Goal: Transaction & Acquisition: Purchase product/service

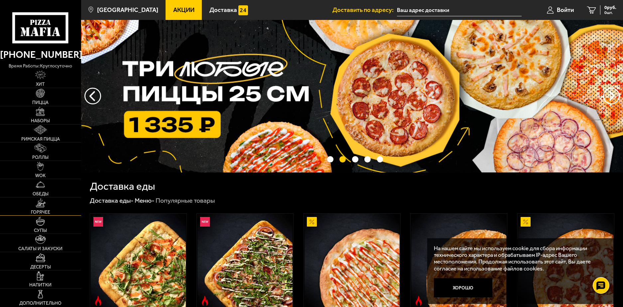
click at [48, 207] on link "Горячее" at bounding box center [40, 207] width 81 height 18
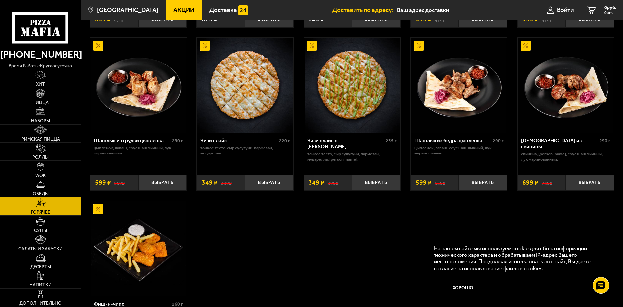
scroll to position [399, 0]
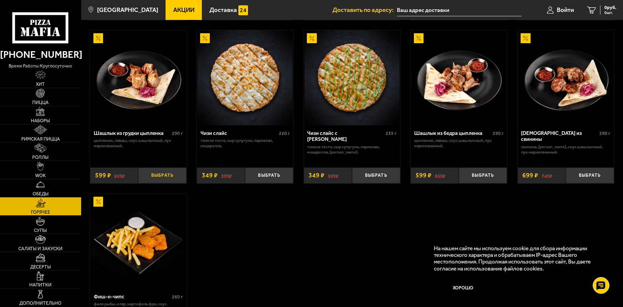
click at [163, 177] on button "Выбрать" at bounding box center [162, 176] width 48 height 16
click at [483, 175] on button "Выбрать" at bounding box center [483, 176] width 48 height 16
click at [155, 85] on img at bounding box center [138, 77] width 95 height 95
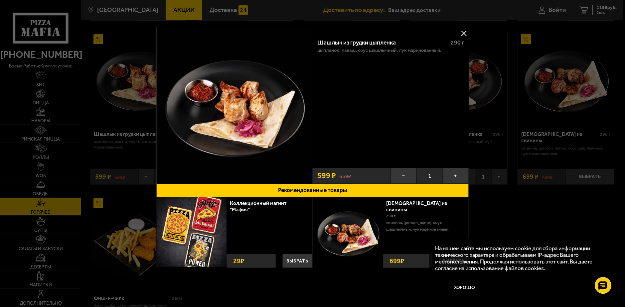
click at [462, 31] on button at bounding box center [464, 33] width 10 height 10
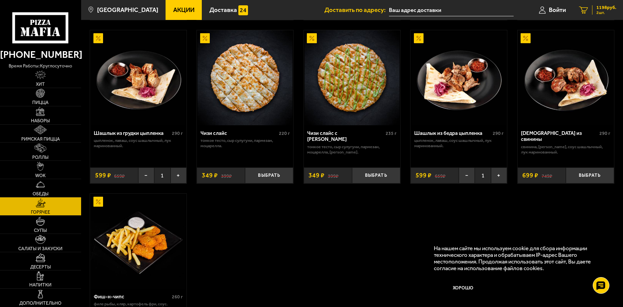
click at [607, 8] on span "1198 руб." at bounding box center [607, 7] width 20 height 5
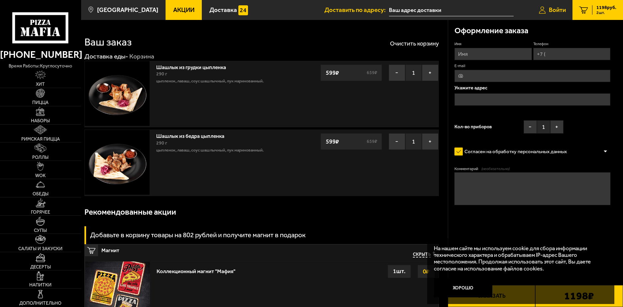
click at [561, 7] on span "Войти" at bounding box center [557, 10] width 17 height 6
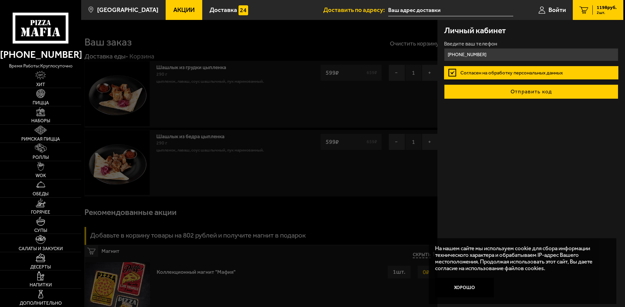
type input "[PHONE_NUMBER]"
click at [530, 94] on button "Отправить код" at bounding box center [531, 91] width 175 height 15
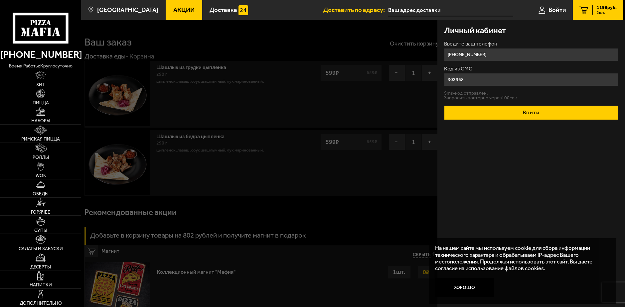
type input "302968"
click at [533, 116] on button "Войти" at bounding box center [531, 112] width 175 height 15
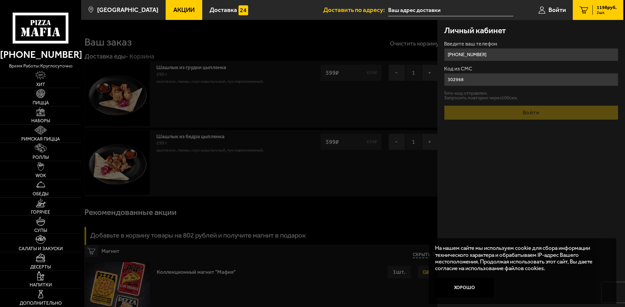
type input "[PHONE_NUMBER]"
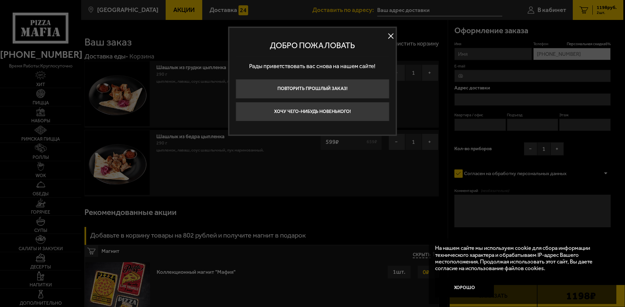
click at [391, 35] on button at bounding box center [391, 36] width 10 height 10
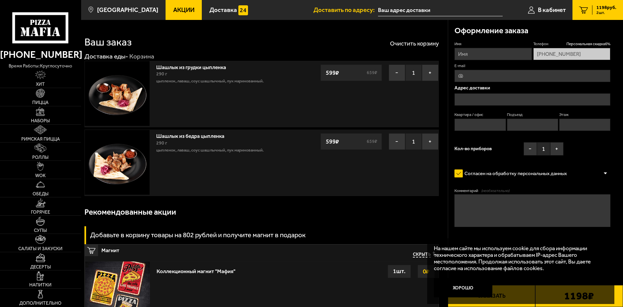
click at [476, 99] on input "text" at bounding box center [533, 99] width 156 height 12
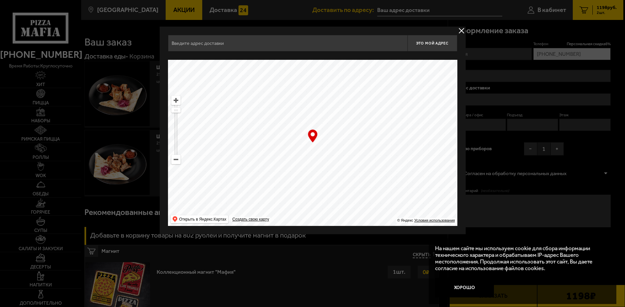
click at [460, 30] on button "delivery type" at bounding box center [461, 31] width 8 height 8
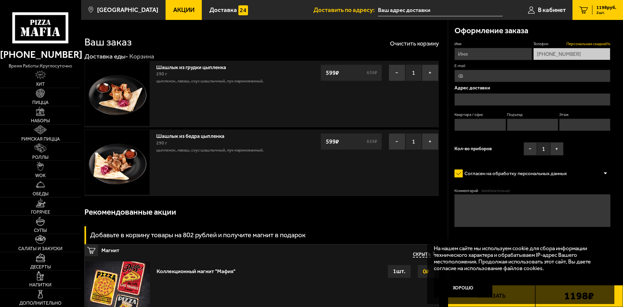
click at [595, 42] on span "Персональная скидка 6 %" at bounding box center [589, 43] width 44 height 5
click at [560, 152] on button "+" at bounding box center [557, 148] width 13 height 13
click at [479, 99] on input "text" at bounding box center [533, 99] width 156 height 12
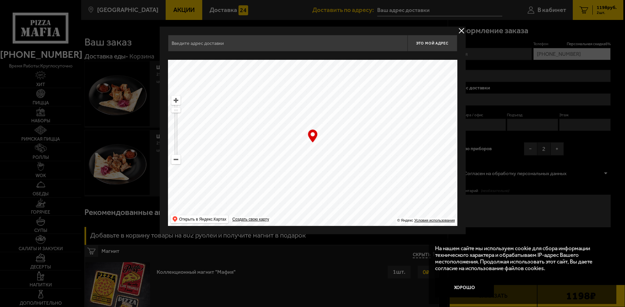
drag, startPoint x: 392, startPoint y: 122, endPoint x: 273, endPoint y: 193, distance: 138.0
click at [281, 195] on ymaps at bounding box center [312, 143] width 289 height 166
drag, startPoint x: 391, startPoint y: 125, endPoint x: 303, endPoint y: 187, distance: 107.4
click at [318, 170] on ymaps at bounding box center [312, 143] width 289 height 166
type input "Гагаринская улица, 6/1"
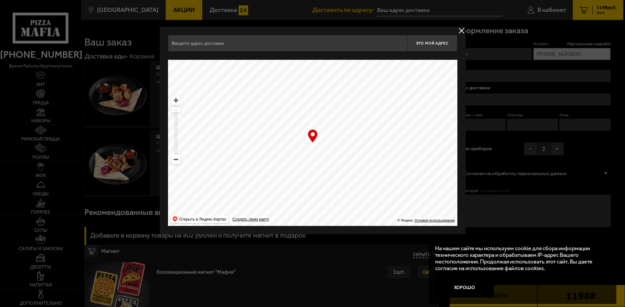
type input "Гагаринская улица, 6/1"
drag, startPoint x: 351, startPoint y: 115, endPoint x: 305, endPoint y: 207, distance: 102.1
click at [306, 203] on ymaps at bounding box center [312, 143] width 289 height 166
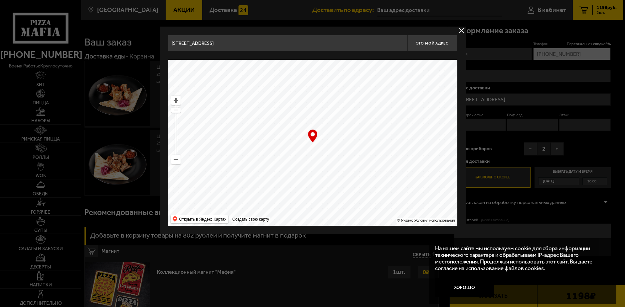
click at [337, 166] on ymaps at bounding box center [312, 143] width 289 height 166
type input "улица Академика Лебедева, 6В"
type input "Боткинская улица, 17"
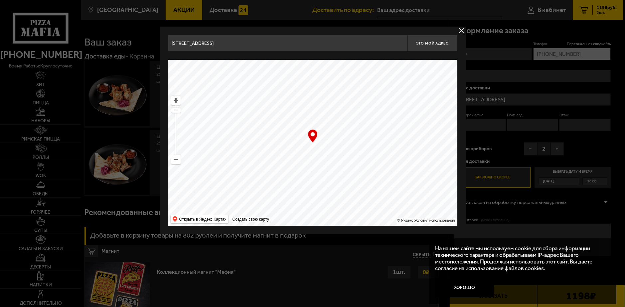
drag, startPoint x: 368, startPoint y: 97, endPoint x: 349, endPoint y: 172, distance: 76.8
click at [351, 161] on ymaps at bounding box center [312, 143] width 289 height 166
type input "Нейшлотский переулок, 23-25Д"
drag, startPoint x: 339, startPoint y: 119, endPoint x: 338, endPoint y: 202, distance: 83.2
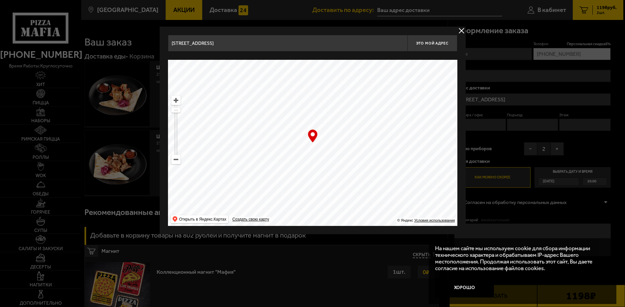
click at [338, 202] on ymaps at bounding box center [312, 143] width 289 height 166
drag, startPoint x: 346, startPoint y: 137, endPoint x: 465, endPoint y: 146, distance: 119.5
click at [465, 146] on div "Нейшлотский переулок, 23-25Д Это мой адрес Найдите адрес перетащив карту … © Ян…" at bounding box center [313, 131] width 306 height 208
type input "Большой Сампсониевский проспект, 63И"
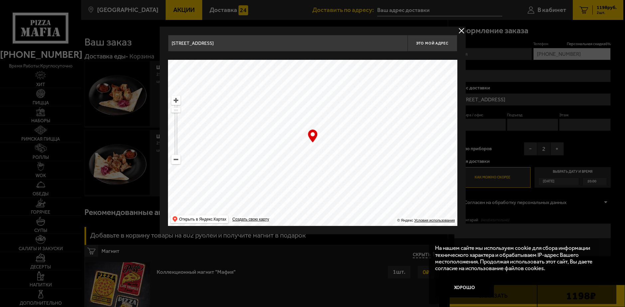
drag, startPoint x: 306, startPoint y: 144, endPoint x: 365, endPoint y: 167, distance: 63.5
click at [358, 166] on ymaps at bounding box center [312, 143] width 289 height 166
type input "улица Александра Матросова, 1"
drag, startPoint x: 295, startPoint y: 167, endPoint x: 278, endPoint y: 181, distance: 22.2
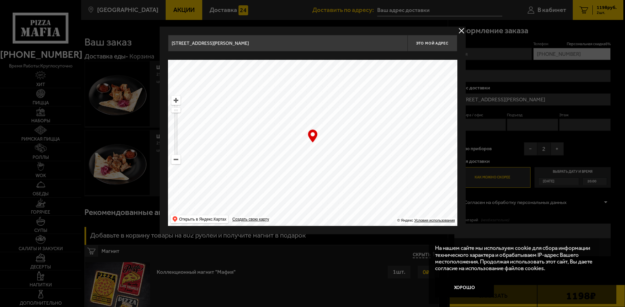
click at [286, 178] on ymaps at bounding box center [312, 143] width 289 height 166
type input "Большой Сампсониевский проспект, 69к6"
drag, startPoint x: 346, startPoint y: 118, endPoint x: 251, endPoint y: 203, distance: 127.4
click at [252, 191] on ymaps at bounding box center [312, 143] width 289 height 166
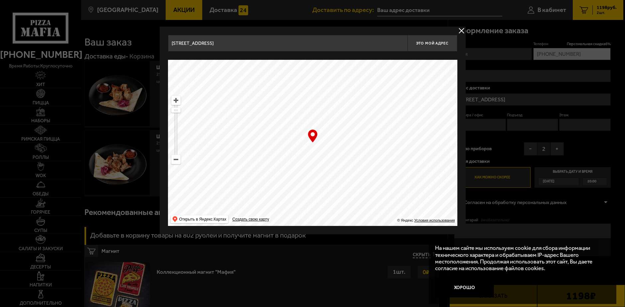
drag, startPoint x: 361, startPoint y: 95, endPoint x: 402, endPoint y: 216, distance: 127.9
click at [402, 216] on ymaps at bounding box center [312, 143] width 289 height 166
type input "Институтский переулок, 5к6"
drag, startPoint x: 376, startPoint y: 129, endPoint x: 354, endPoint y: 201, distance: 75.0
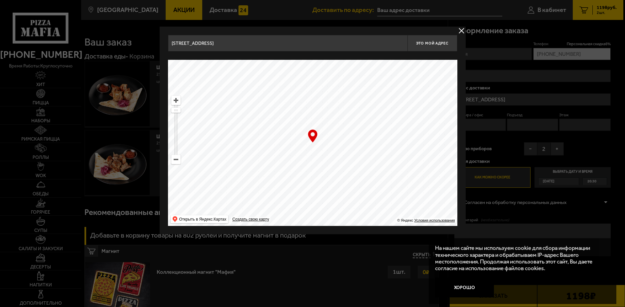
click at [354, 198] on ymaps at bounding box center [312, 143] width 289 height 166
type input "аллея Академика Лихачёва, 7"
drag, startPoint x: 350, startPoint y: 120, endPoint x: 309, endPoint y: 195, distance: 85.3
click at [309, 193] on ymaps at bounding box center [312, 143] width 289 height 166
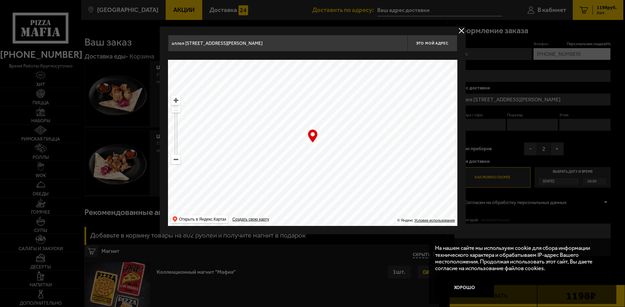
drag, startPoint x: 276, startPoint y: 109, endPoint x: 308, endPoint y: 216, distance: 111.9
click at [308, 215] on ymaps at bounding box center [312, 143] width 289 height 166
drag, startPoint x: 316, startPoint y: 103, endPoint x: 226, endPoint y: 190, distance: 124.9
click at [248, 178] on ymaps at bounding box center [312, 143] width 289 height 166
drag, startPoint x: 343, startPoint y: 143, endPoint x: 264, endPoint y: 200, distance: 97.5
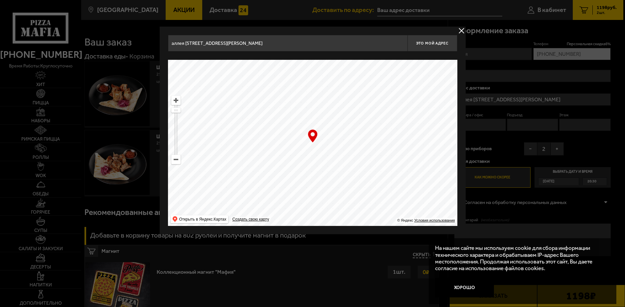
click at [284, 191] on ymaps at bounding box center [312, 143] width 289 height 166
drag, startPoint x: 353, startPoint y: 119, endPoint x: 290, endPoint y: 167, distance: 78.8
click at [290, 167] on ymaps at bounding box center [312, 143] width 289 height 166
drag, startPoint x: 331, startPoint y: 206, endPoint x: 330, endPoint y: 199, distance: 6.7
click at [332, 207] on ymaps at bounding box center [312, 143] width 289 height 166
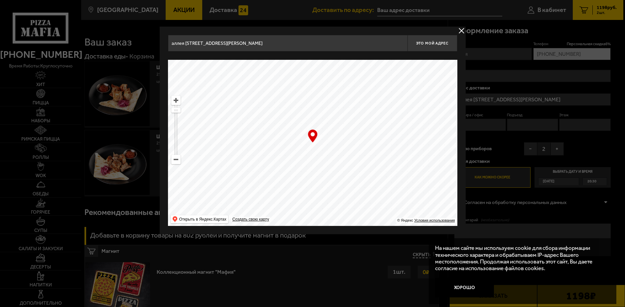
drag, startPoint x: 317, startPoint y: 148, endPoint x: 332, endPoint y: 208, distance: 61.6
click at [332, 208] on ymaps at bounding box center [312, 143] width 289 height 166
drag, startPoint x: 336, startPoint y: 140, endPoint x: 302, endPoint y: 200, distance: 69.0
click at [302, 200] on ymaps at bounding box center [312, 143] width 289 height 166
type input "проспект Культуры, 11к5"
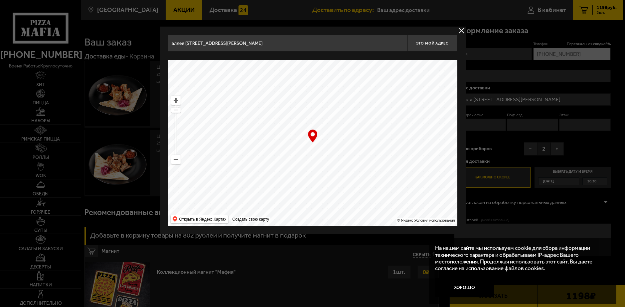
type input "проспект Культуры, 11к5"
click at [363, 142] on ymaps at bounding box center [312, 143] width 289 height 166
click at [360, 145] on ymaps at bounding box center [312, 143] width 289 height 166
drag, startPoint x: 326, startPoint y: 144, endPoint x: 321, endPoint y: 142, distance: 5.1
click at [321, 142] on ymaps at bounding box center [312, 143] width 289 height 166
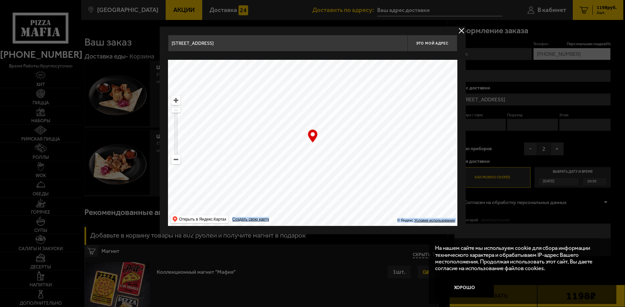
drag, startPoint x: 317, startPoint y: 137, endPoint x: 347, endPoint y: 147, distance: 30.8
click at [347, 147] on div "… © Яндекс Условия использования Открыть в Яндекс.Картах Создать свою карту" at bounding box center [312, 143] width 289 height 166
drag, startPoint x: 332, startPoint y: 149, endPoint x: 303, endPoint y: 154, distance: 28.9
click at [303, 154] on ymaps at bounding box center [312, 143] width 289 height 166
type input "[STREET_ADDRESS][PERSON_NAME]"
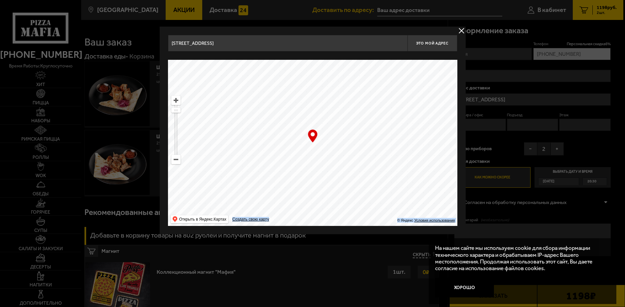
type input "[STREET_ADDRESS][PERSON_NAME]"
click at [314, 138] on div "… © Яндекс Условия использования Открыть в Яндекс.Картах Создать свою карту" at bounding box center [312, 143] width 289 height 166
click at [433, 43] on span "Это мой адрес" at bounding box center [432, 43] width 32 height 4
type input "[STREET_ADDRESS][PERSON_NAME]"
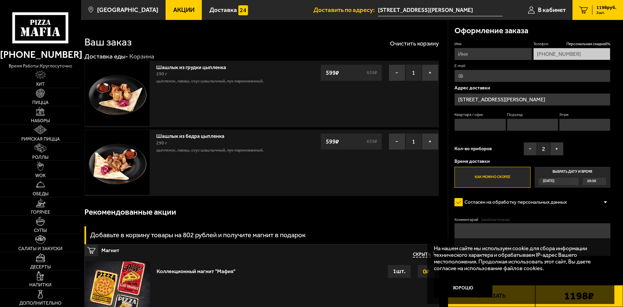
click at [469, 121] on input "Квартира / офис" at bounding box center [480, 125] width 51 height 12
type input "16"
click at [516, 123] on input "Подъезд" at bounding box center [532, 125] width 51 height 12
type input "1"
click at [580, 122] on input "Этаж" at bounding box center [585, 125] width 51 height 12
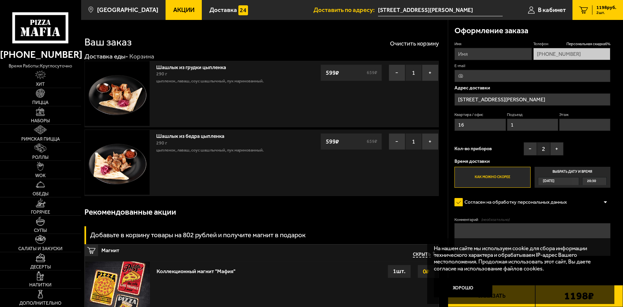
type input "4"
click at [506, 179] on label "Как можно скорее" at bounding box center [493, 177] width 76 height 21
click at [0, 0] on input "Как можно скорее" at bounding box center [0, 0] width 0 height 0
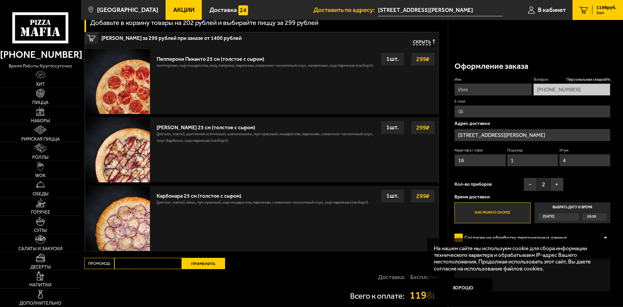
scroll to position [316, 0]
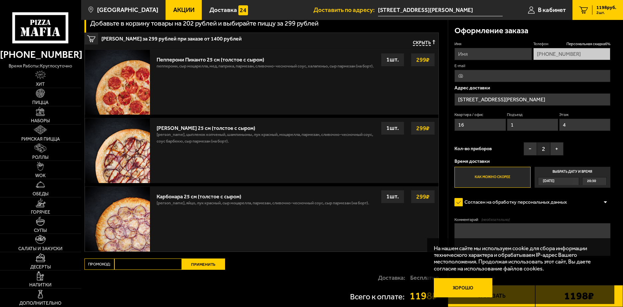
click at [470, 284] on button "Хорошо" at bounding box center [463, 288] width 59 height 20
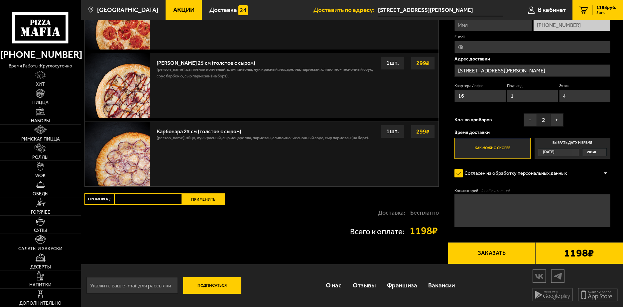
scroll to position [383, 0]
click at [488, 252] on button "Заказать" at bounding box center [492, 254] width 88 height 22
click at [506, 145] on label "Как можно скорее" at bounding box center [493, 148] width 76 height 21
click at [0, 0] on input "Как можно скорее" at bounding box center [0, 0] width 0 height 0
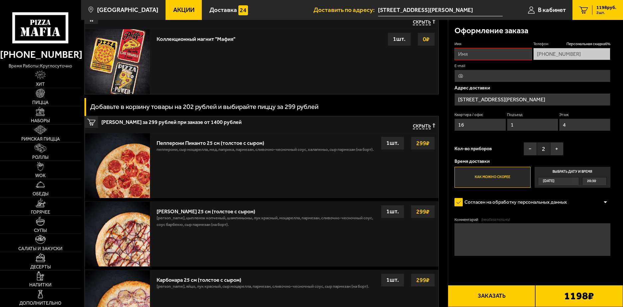
scroll to position [233, 0]
click at [606, 8] on span "1198 руб." at bounding box center [607, 7] width 20 height 5
click at [606, 7] on span "1198 руб." at bounding box center [607, 7] width 20 height 5
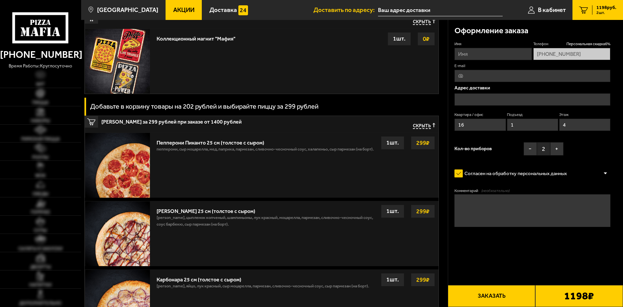
type input "[STREET_ADDRESS][PERSON_NAME]"
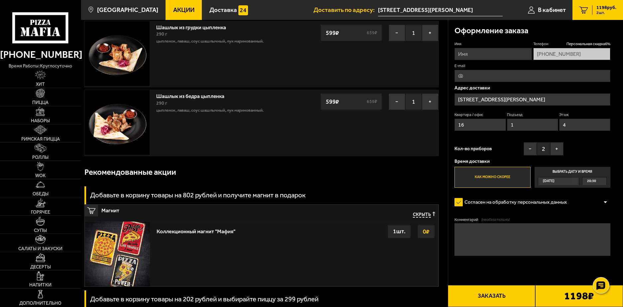
scroll to position [0, 0]
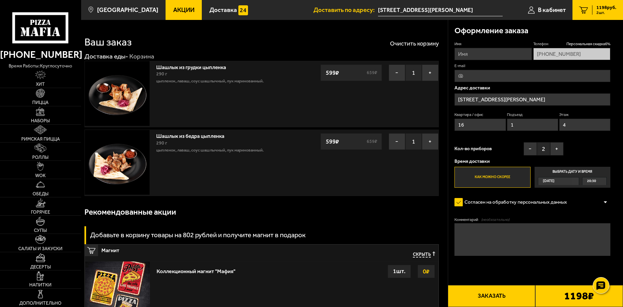
click at [491, 295] on button "Заказать" at bounding box center [492, 296] width 88 height 22
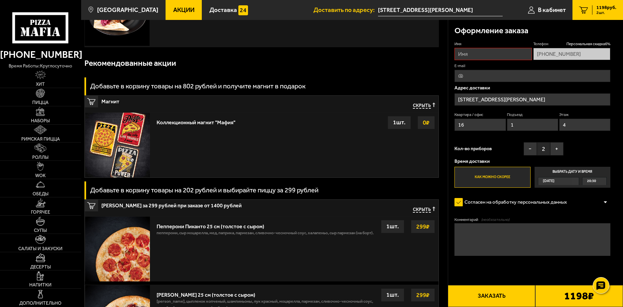
scroll to position [233, 0]
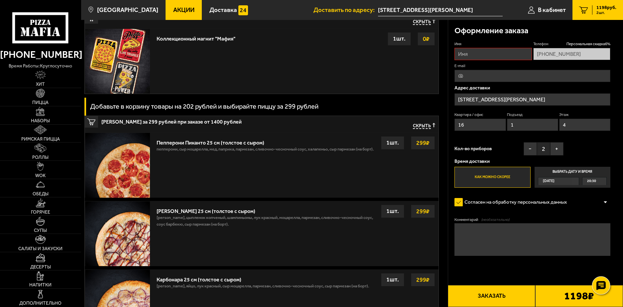
click at [602, 285] on icon at bounding box center [601, 285] width 10 height 9
click at [571, 298] on b "1198 ₽" at bounding box center [580, 296] width 30 height 10
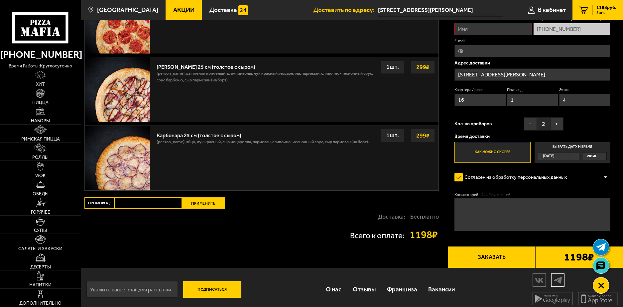
scroll to position [383, 0]
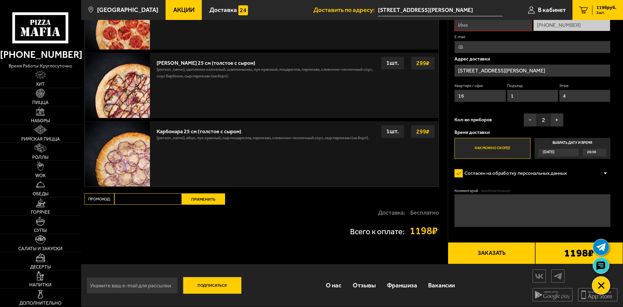
click at [602, 284] on icon at bounding box center [601, 286] width 7 height 7
click at [555, 151] on span "[DATE]" at bounding box center [549, 152] width 12 height 7
click at [0, 0] on input "Выбрать дату и время [DATE] 20:30" at bounding box center [0, 0] width 0 height 0
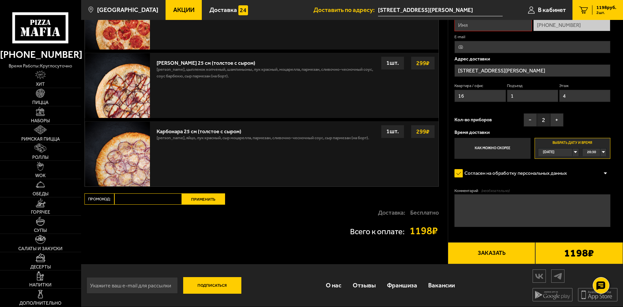
click at [604, 151] on div "20:30" at bounding box center [595, 152] width 24 height 7
click at [506, 147] on label "Как можно скорее" at bounding box center [493, 148] width 76 height 21
click at [0, 0] on input "Как можно скорее" at bounding box center [0, 0] width 0 height 0
click at [506, 147] on label "Как можно скорее" at bounding box center [493, 148] width 76 height 21
click at [0, 0] on input "Как можно скорее" at bounding box center [0, 0] width 0 height 0
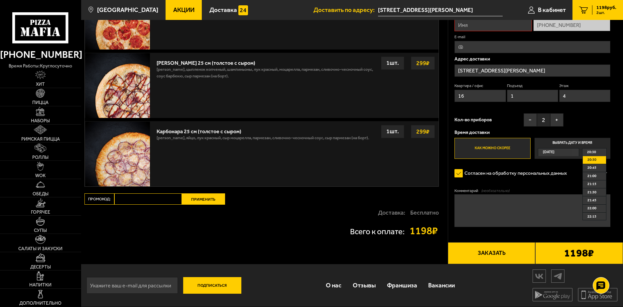
click at [506, 147] on label "Как можно скорее" at bounding box center [493, 148] width 76 height 21
click at [0, 0] on input "Как можно скорее" at bounding box center [0, 0] width 0 height 0
drag, startPoint x: 457, startPoint y: 172, endPoint x: 460, endPoint y: 179, distance: 7.7
click at [457, 173] on label "Согласен на обработку персональных данных" at bounding box center [514, 173] width 119 height 13
click at [0, 0] on input "Согласен на обработку персональных данных" at bounding box center [0, 0] width 0 height 0
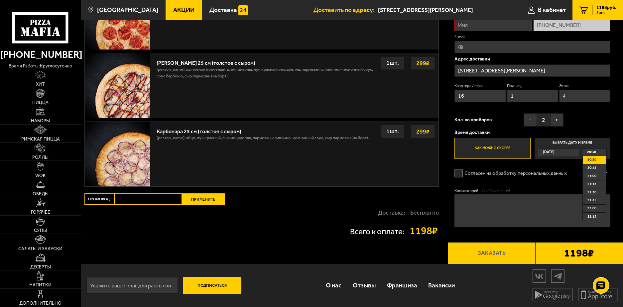
click at [459, 174] on label "Согласен на обработку персональных данных" at bounding box center [514, 173] width 119 height 13
click at [0, 0] on input "Согласен на обработку персональных данных" at bounding box center [0, 0] width 0 height 0
click at [492, 252] on button "Заказать" at bounding box center [492, 254] width 88 height 22
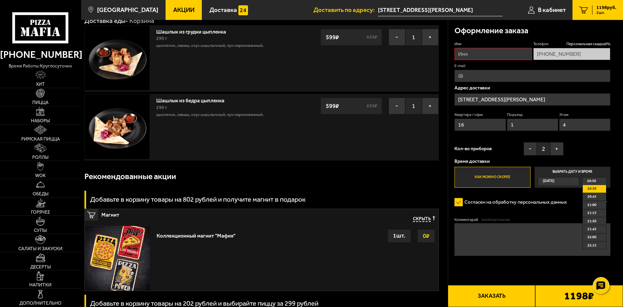
scroll to position [0, 0]
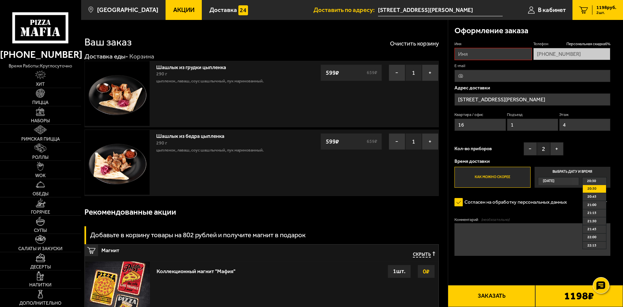
click at [607, 7] on span "1198 руб." at bounding box center [607, 7] width 20 height 5
click at [607, 8] on span "1198 руб." at bounding box center [607, 7] width 20 height 5
click at [545, 9] on span "В кабинет" at bounding box center [552, 10] width 28 height 6
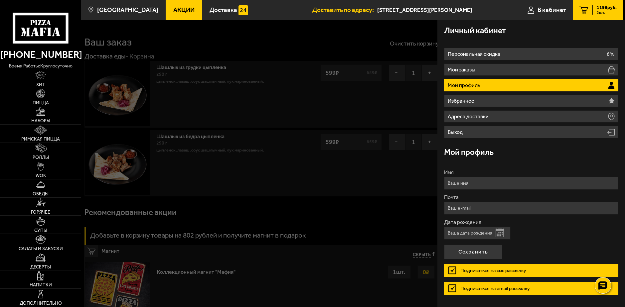
click at [290, 112] on div at bounding box center [393, 173] width 625 height 307
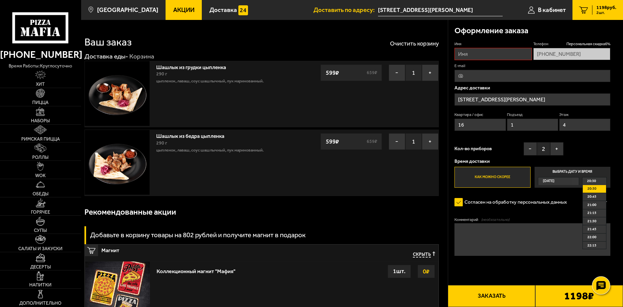
click at [603, 286] on use at bounding box center [601, 285] width 10 height 9
click at [603, 286] on use at bounding box center [601, 286] width 6 height 6
click at [603, 286] on use at bounding box center [601, 285] width 10 height 9
click at [603, 286] on use at bounding box center [601, 286] width 6 height 6
click at [603, 286] on use at bounding box center [601, 285] width 10 height 9
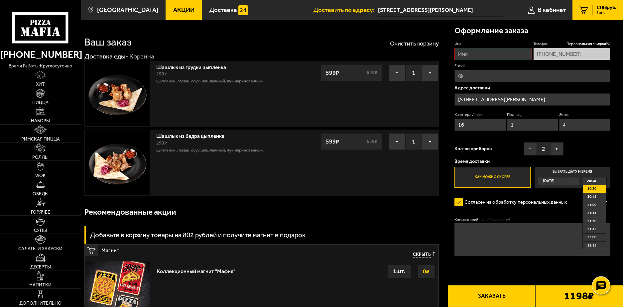
click at [603, 286] on use at bounding box center [601, 285] width 10 height 9
click at [602, 286] on use at bounding box center [601, 285] width 10 height 9
click at [601, 264] on icon at bounding box center [601, 265] width 10 height 9
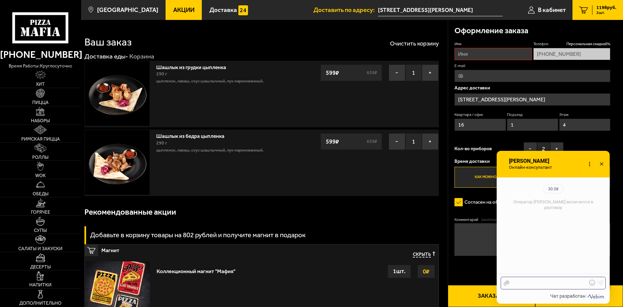
scroll to position [73, 0]
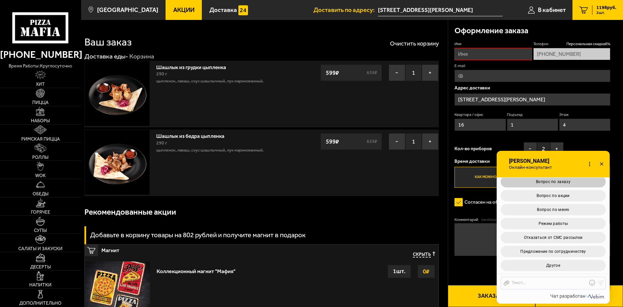
click at [562, 183] on span "Вопрос по заказу" at bounding box center [553, 182] width 35 height 5
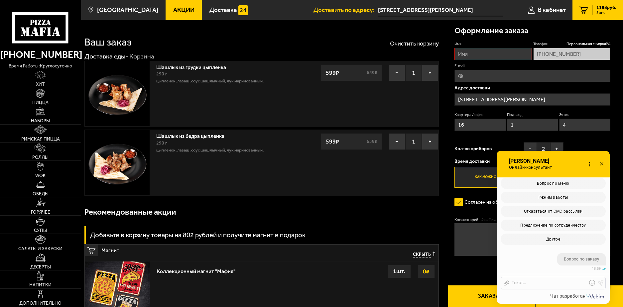
scroll to position [224, 0]
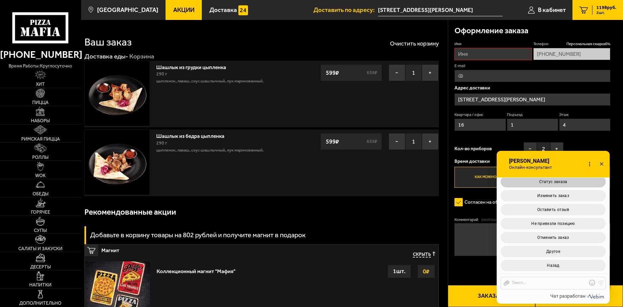
click at [560, 182] on span "Статус заказа" at bounding box center [554, 182] width 28 height 5
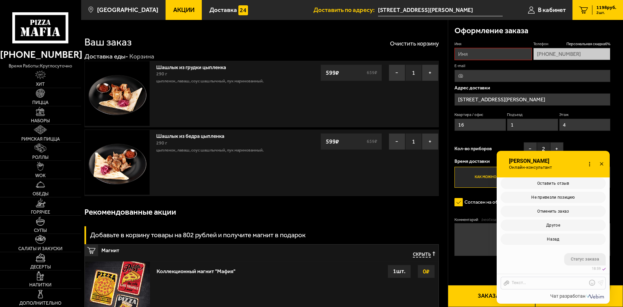
scroll to position [308, 0]
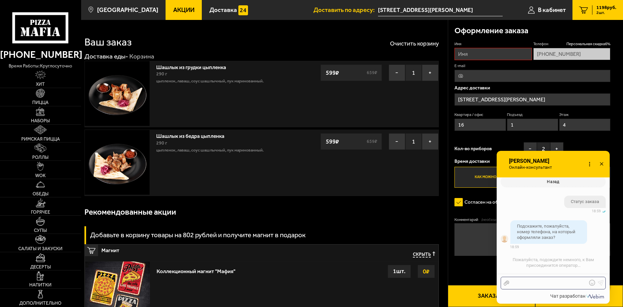
click at [535, 285] on div at bounding box center [549, 283] width 78 height 6
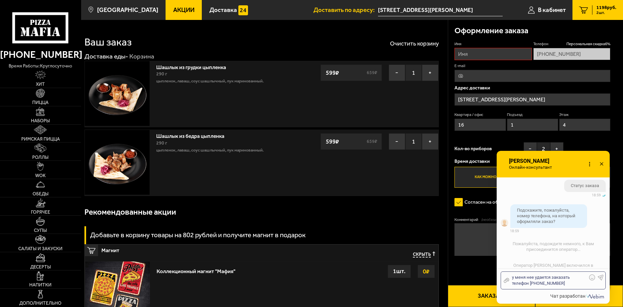
click at [573, 277] on div "у меня нее удается заказать телефон [PHONE_NUMBER]" at bounding box center [549, 281] width 78 height 12
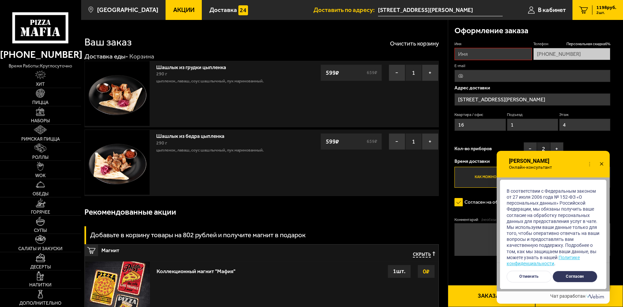
click at [582, 276] on button "Согласен" at bounding box center [575, 277] width 45 height 12
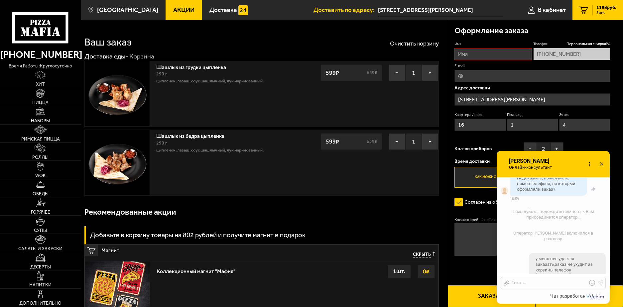
scroll to position [367, 0]
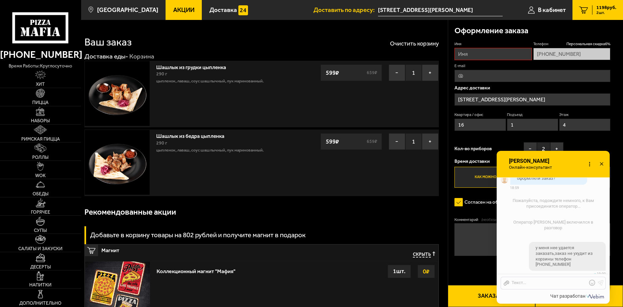
click at [500, 54] on input "Имя" at bounding box center [493, 54] width 77 height 12
type input "[PERSON_NAME]"
click at [602, 164] on use at bounding box center [601, 163] width 3 height 3
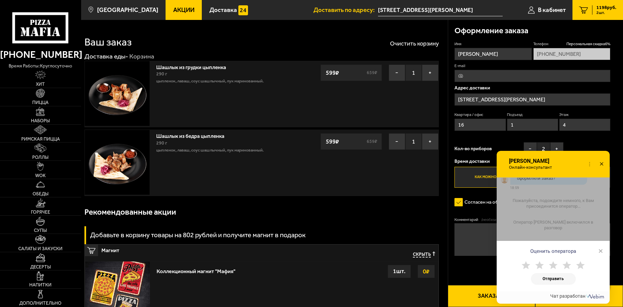
click at [603, 161] on icon at bounding box center [602, 165] width 10 height 10
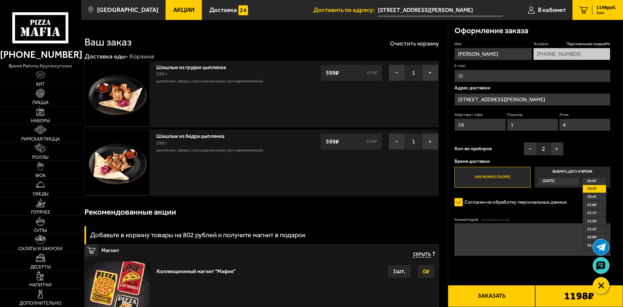
click at [493, 295] on button "Заказать" at bounding box center [492, 296] width 88 height 22
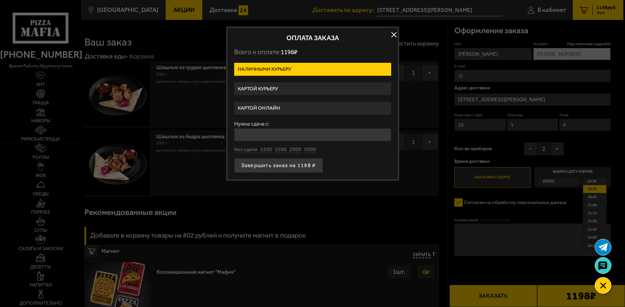
click at [324, 69] on label "Наличными курьеру" at bounding box center [312, 69] width 157 height 13
click at [0, 0] on input "Наличными курьеру" at bounding box center [0, 0] width 0 height 0
click at [249, 148] on button "без сдачи" at bounding box center [245, 149] width 23 height 7
type input "0"
click at [283, 165] on button "Завершить заказ на 1198 ₽" at bounding box center [278, 165] width 89 height 15
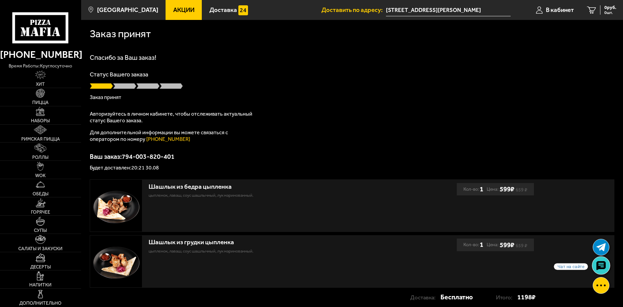
click at [602, 264] on use at bounding box center [601, 265] width 10 height 9
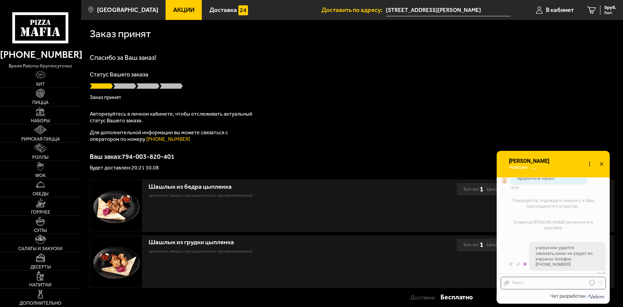
click at [525, 262] on icon at bounding box center [525, 264] width 3 height 5
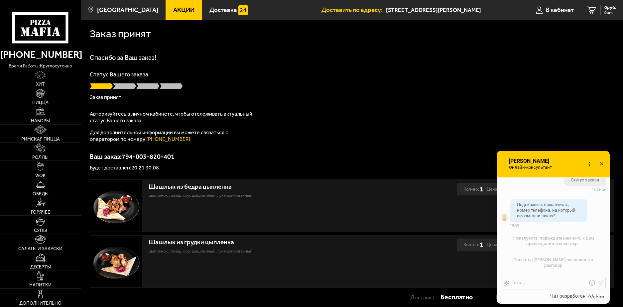
scroll to position [324, 0]
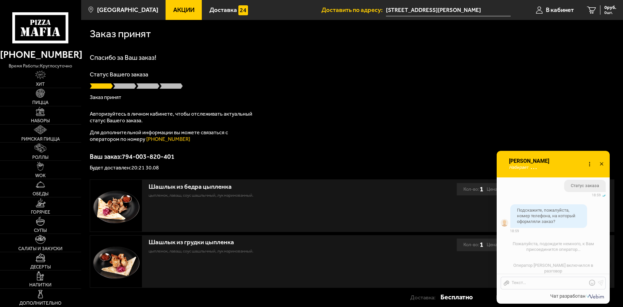
click at [604, 162] on icon at bounding box center [602, 165] width 10 height 10
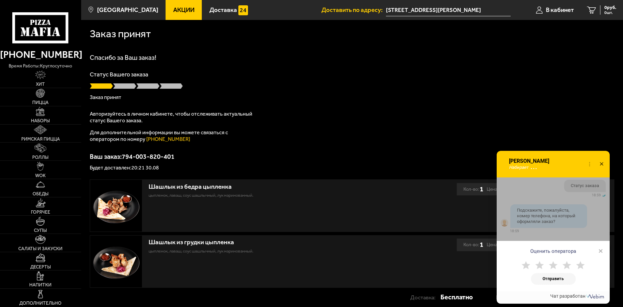
click at [580, 264] on use at bounding box center [580, 265] width 9 height 8
click at [600, 252] on span "×" at bounding box center [601, 251] width 5 height 10
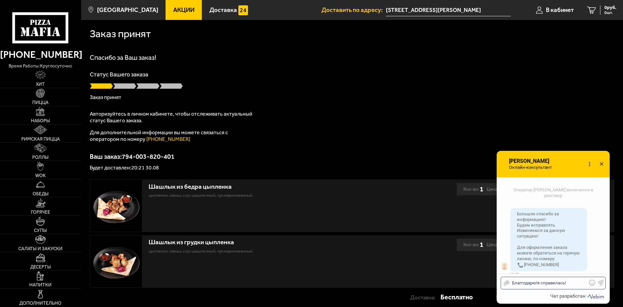
scroll to position [426, 0]
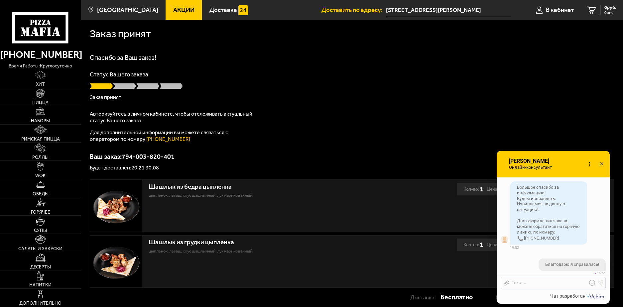
click at [603, 163] on use at bounding box center [601, 163] width 3 height 3
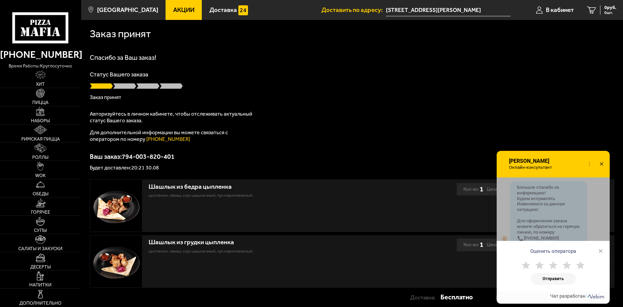
click at [602, 163] on icon at bounding box center [602, 165] width 10 height 10
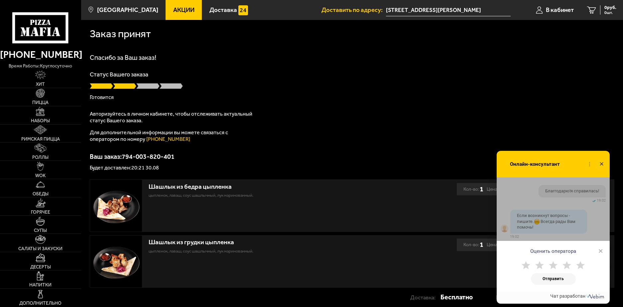
scroll to position [521, 0]
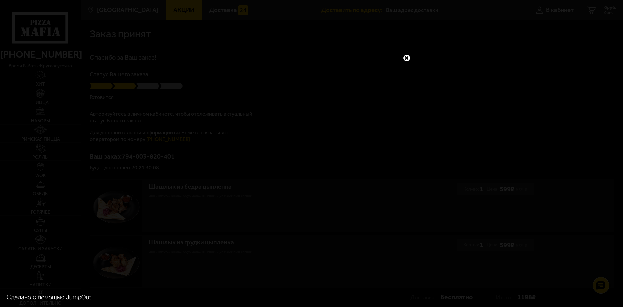
click at [405, 58] on link at bounding box center [407, 58] width 9 height 9
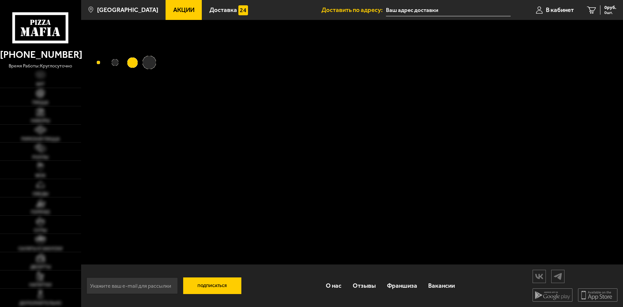
type input "[STREET_ADDRESS][PERSON_NAME]"
